Goal: Information Seeking & Learning: Learn about a topic

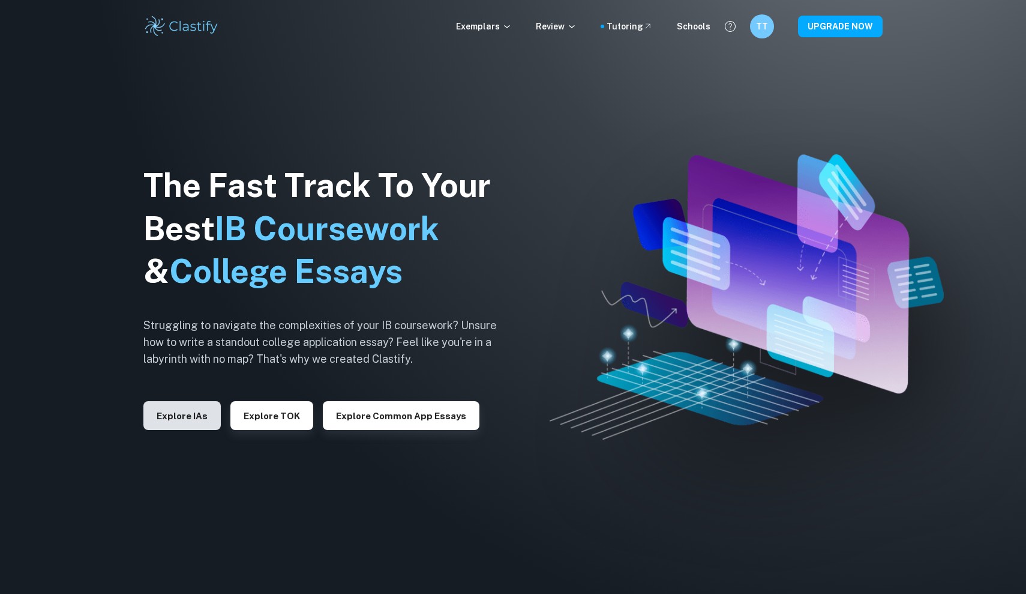
click at [187, 414] on button "Explore IAs" at bounding box center [181, 415] width 77 height 29
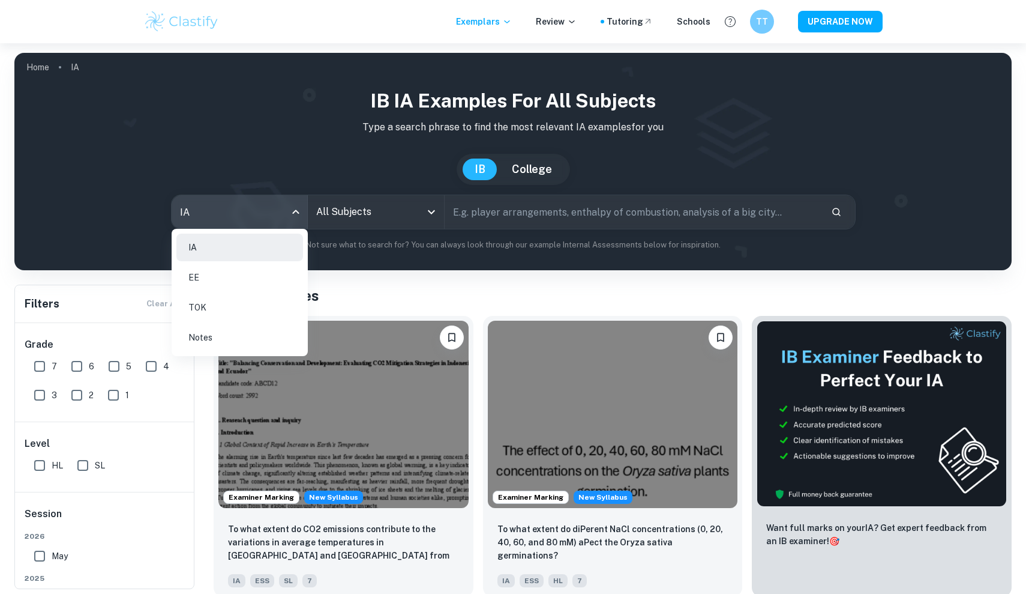
click at [250, 213] on body "We value your privacy We use cookies to enhance your browsing experience, serve…" at bounding box center [513, 340] width 1026 height 594
click at [237, 262] on ul "IA EE TOK Notes" at bounding box center [240, 292] width 136 height 127
click at [234, 265] on li "EE" at bounding box center [239, 278] width 127 height 28
type input "ee"
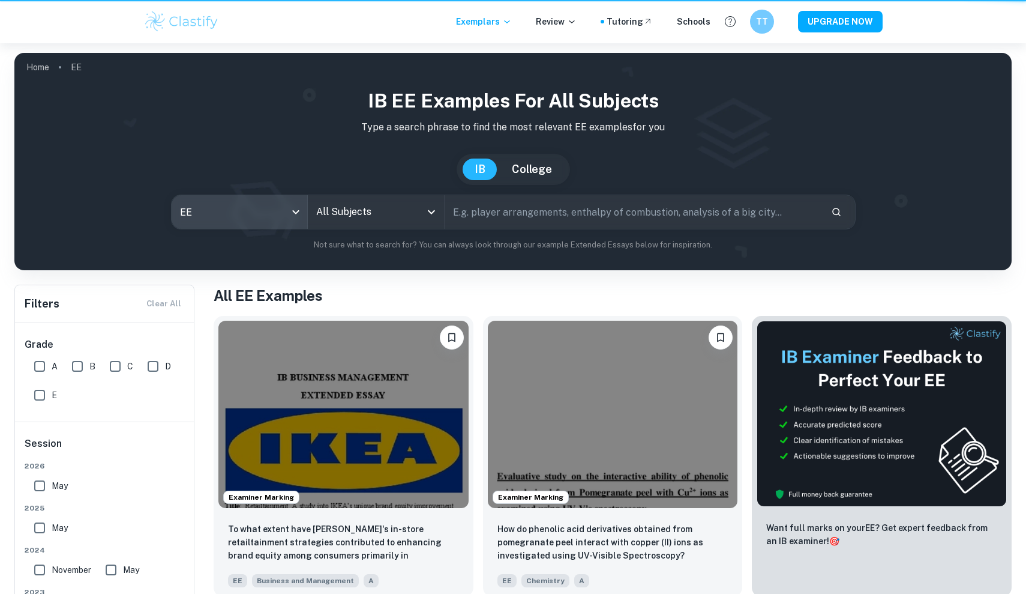
click at [348, 218] on input "All Subjects" at bounding box center [366, 211] width 107 height 23
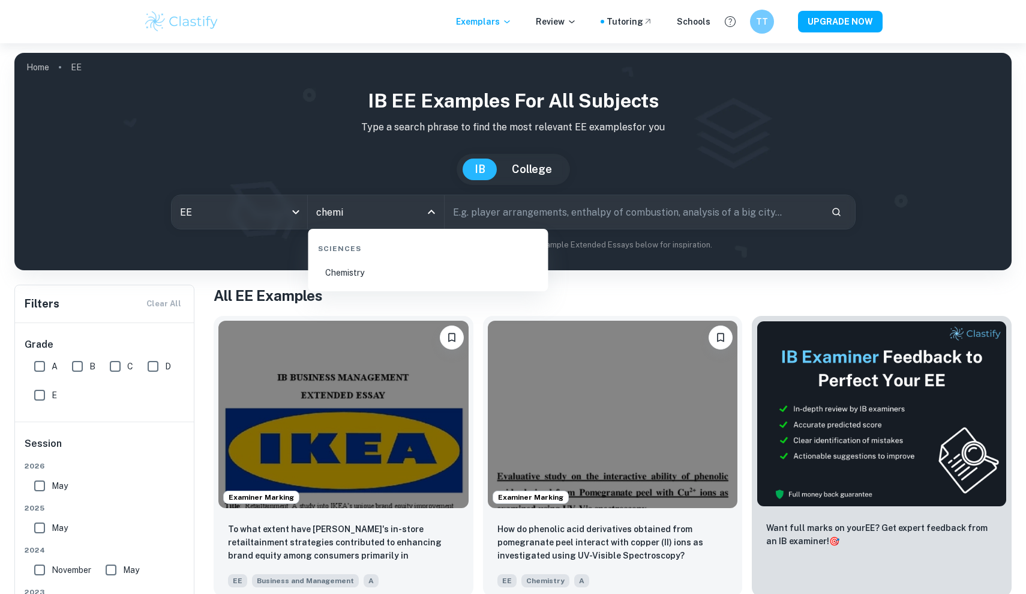
click at [345, 278] on li "Chemistry" at bounding box center [428, 273] width 231 height 28
type input "Chemistry"
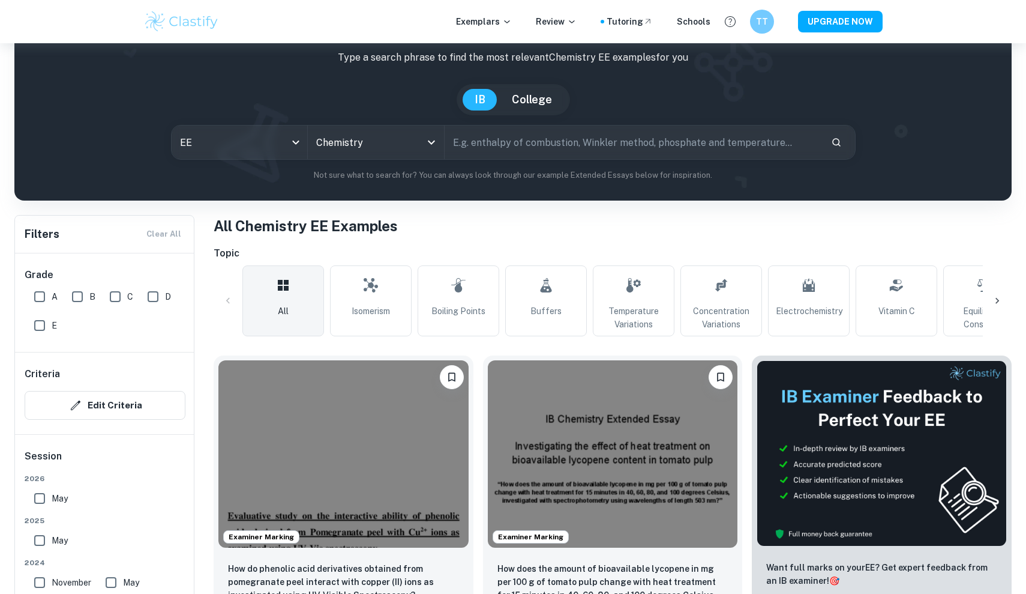
scroll to position [69, 0]
click at [540, 106] on button "College" at bounding box center [532, 100] width 64 height 22
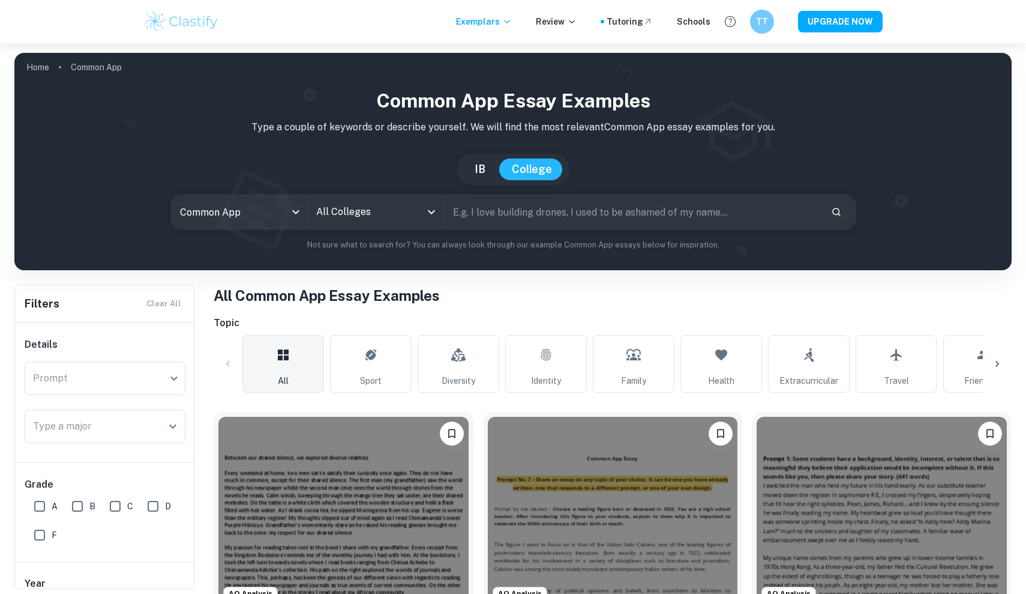
click at [526, 106] on h1 "Common App Essay Examples" at bounding box center [513, 100] width 978 height 29
click at [483, 173] on button "IB" at bounding box center [480, 169] width 35 height 22
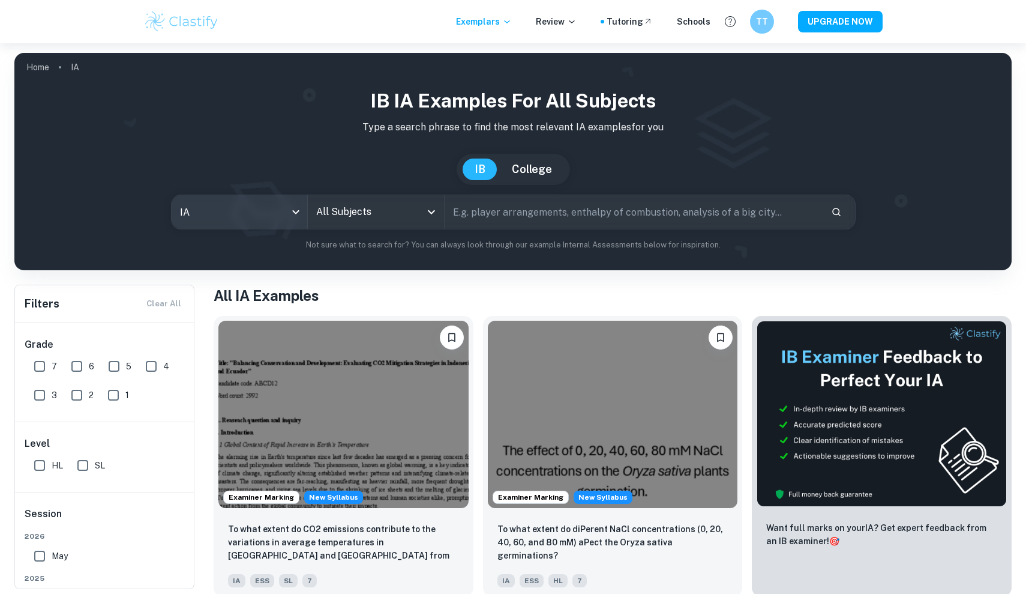
click at [248, 204] on body "We value your privacy We use cookies to enhance your browsing experience, serve…" at bounding box center [513, 340] width 1026 height 594
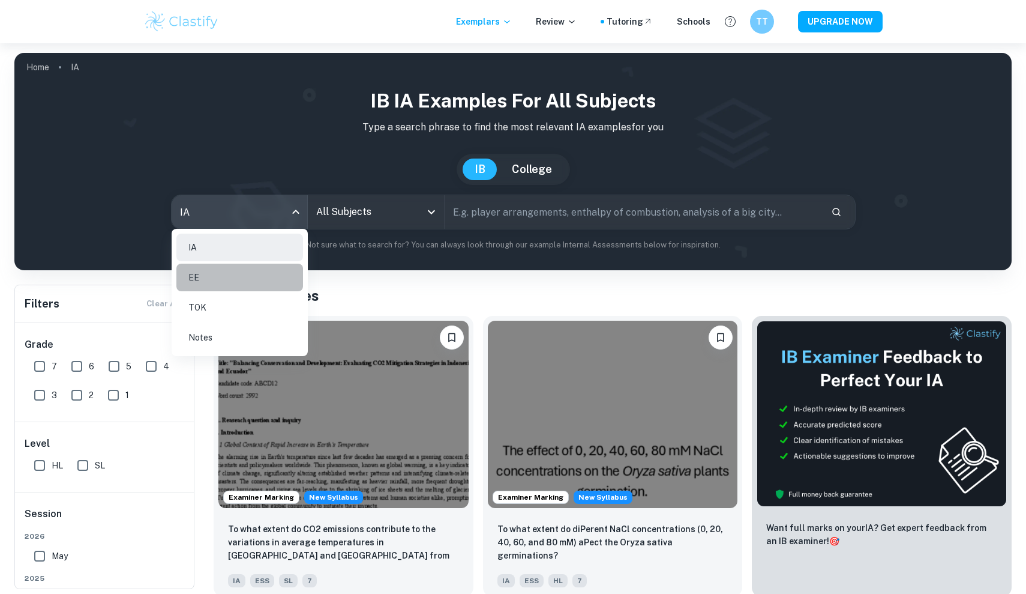
click at [226, 276] on li "EE" at bounding box center [239, 278] width 127 height 28
type input "ee"
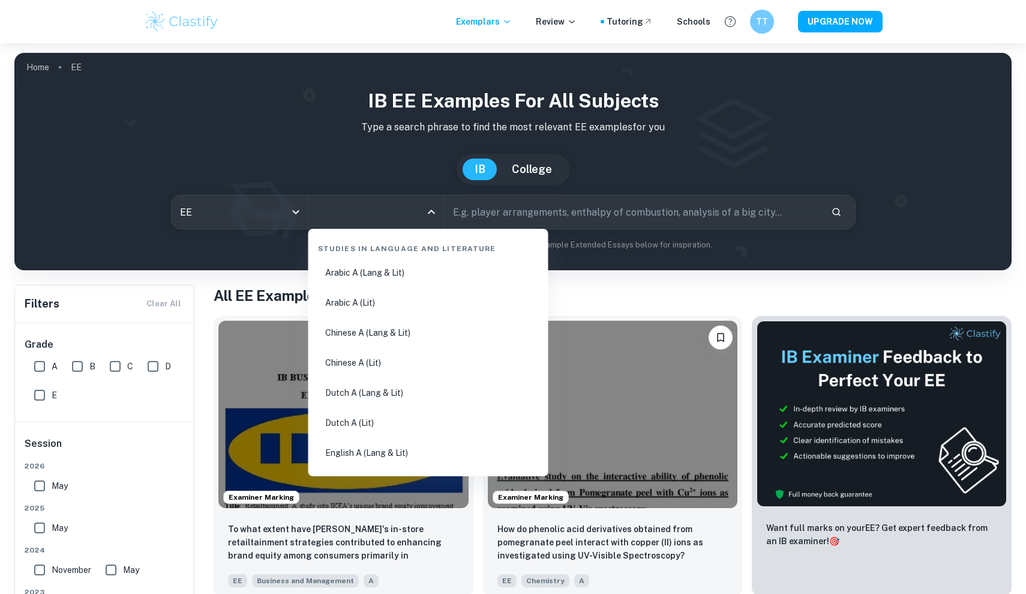
click at [353, 214] on input "All Subjects" at bounding box center [366, 211] width 107 height 23
type input "che"
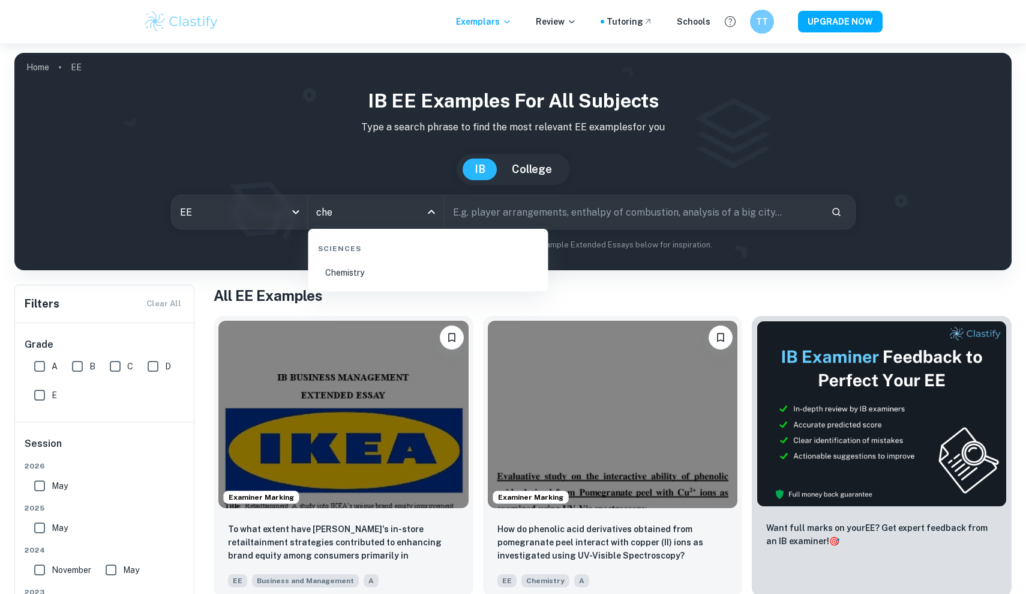
click at [345, 256] on div "Sciences" at bounding box center [428, 246] width 231 height 25
click at [345, 262] on li "Chemistry" at bounding box center [428, 273] width 231 height 28
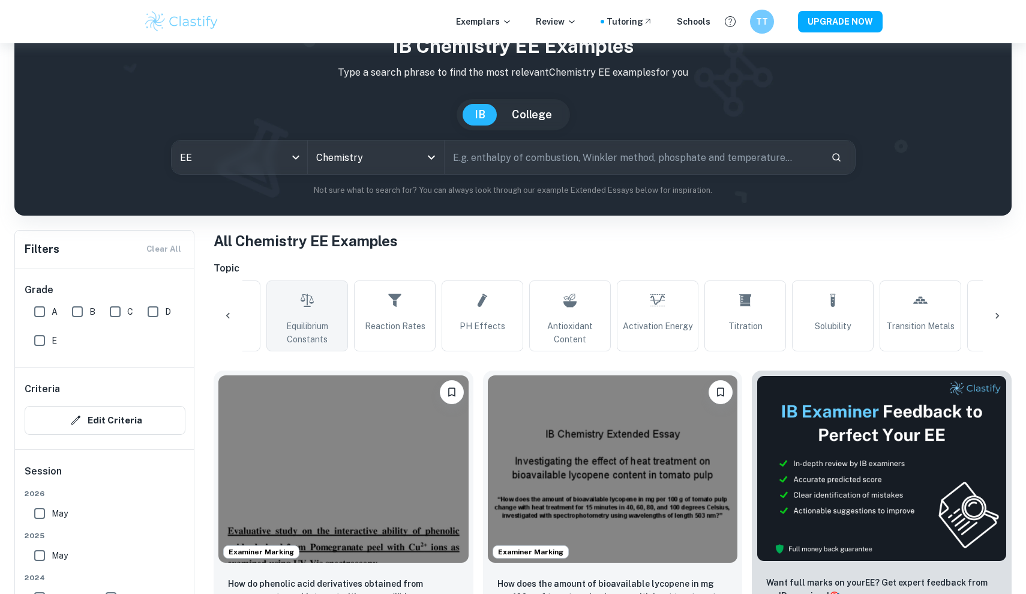
scroll to position [0, 682]
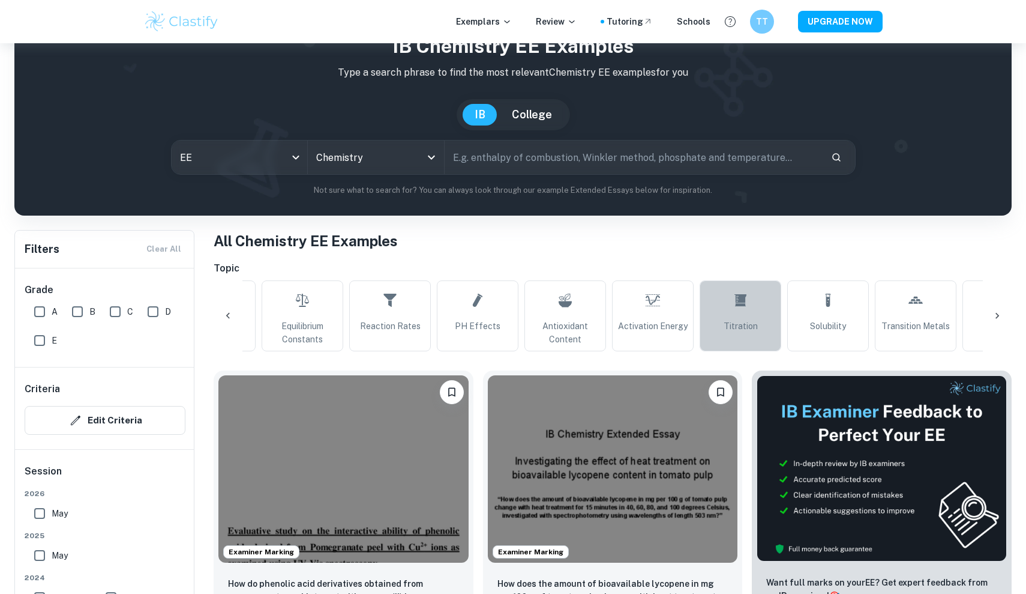
click at [734, 306] on icon at bounding box center [741, 300] width 14 height 29
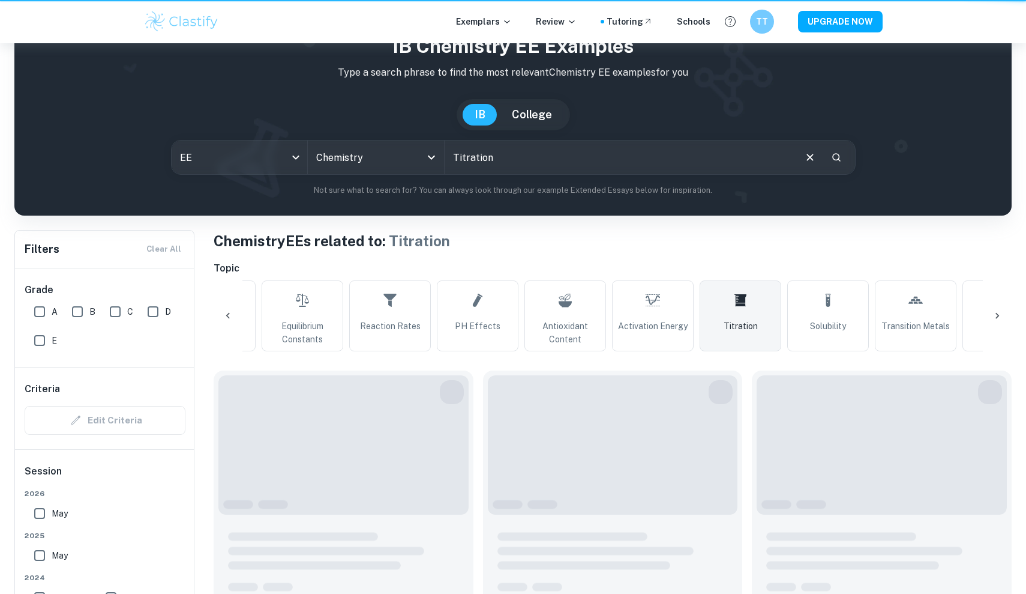
type input "Titration"
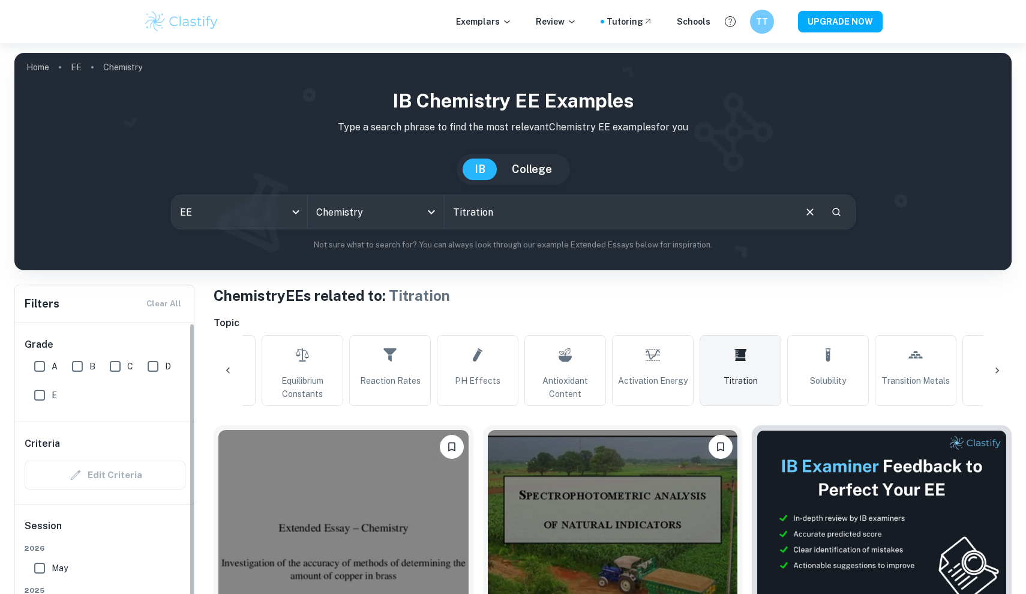
click at [34, 348] on h6 "Grade" at bounding box center [105, 344] width 161 height 14
click at [34, 367] on input "A" at bounding box center [40, 366] width 24 height 24
checkbox input "true"
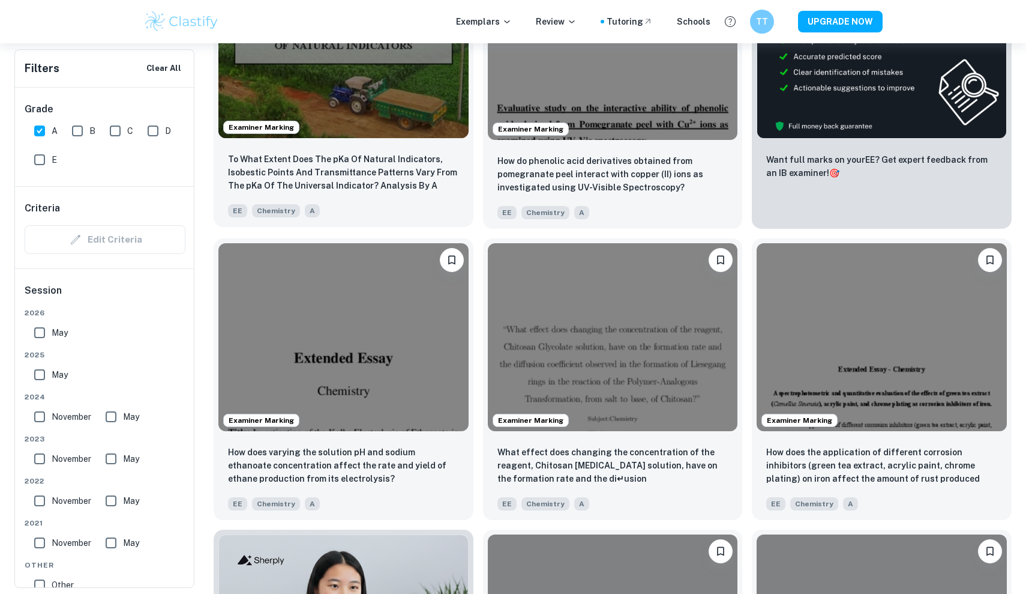
scroll to position [507, 0]
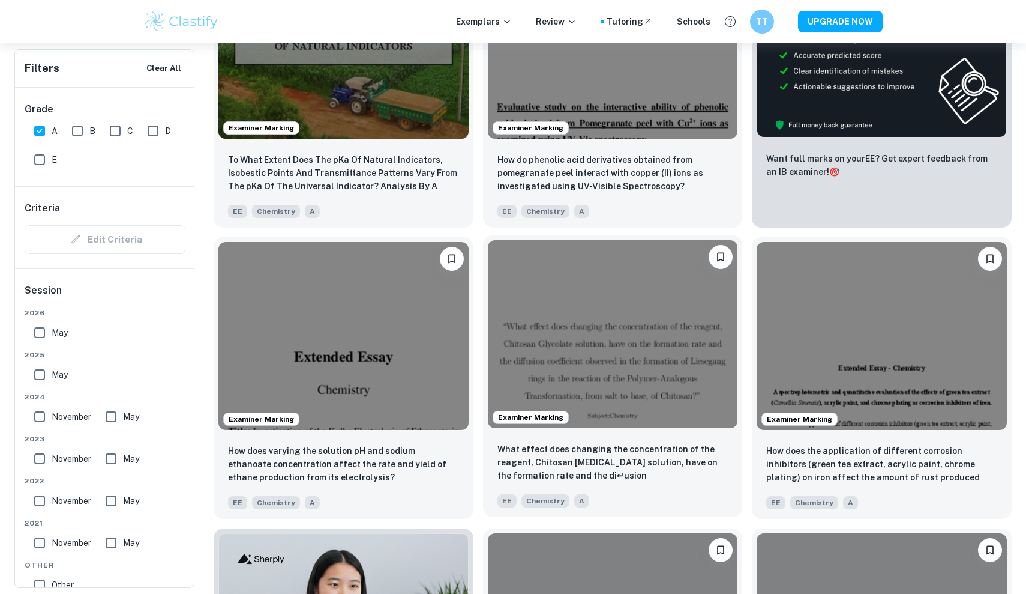
click at [592, 325] on img at bounding box center [613, 333] width 250 height 187
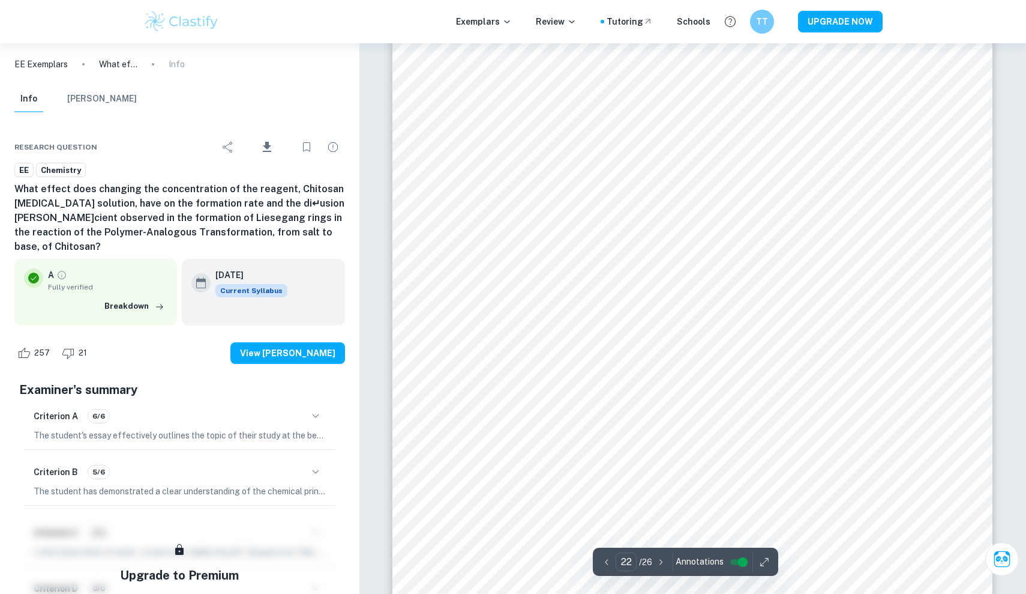
scroll to position [18506, 0]
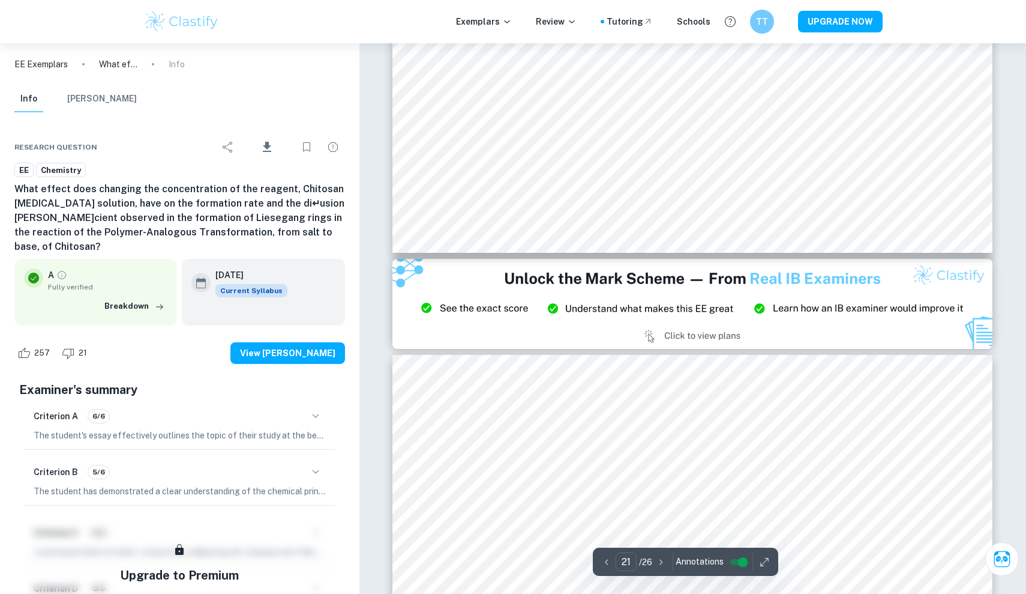
type input "20"
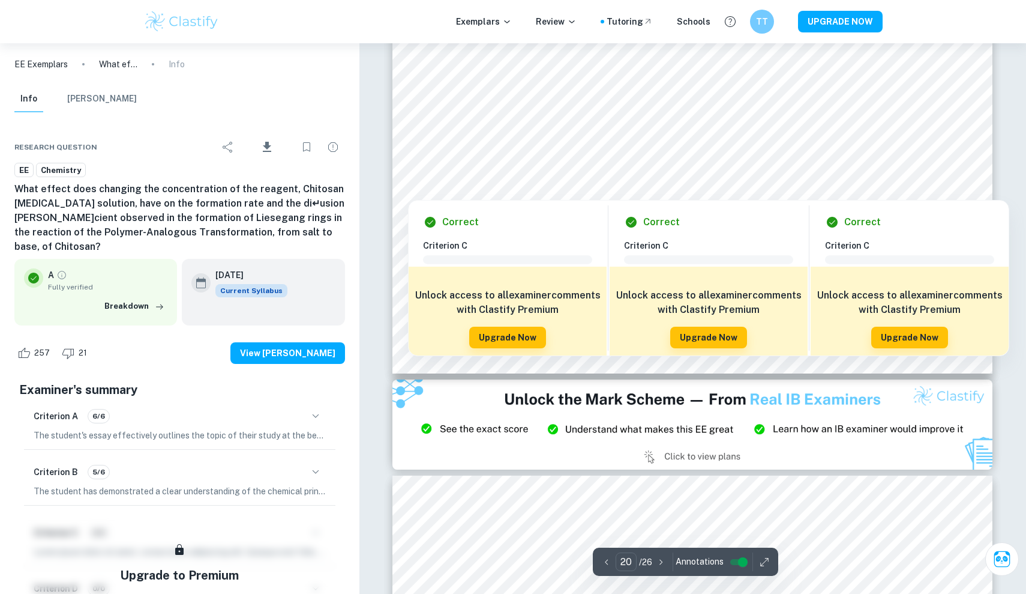
scroll to position [17157, 0]
